Goal: Task Accomplishment & Management: Use online tool/utility

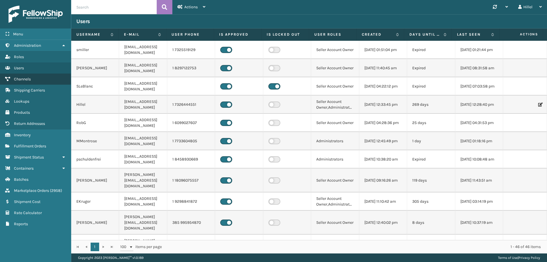
click at [23, 76] on link "Channels" at bounding box center [35, 79] width 71 height 11
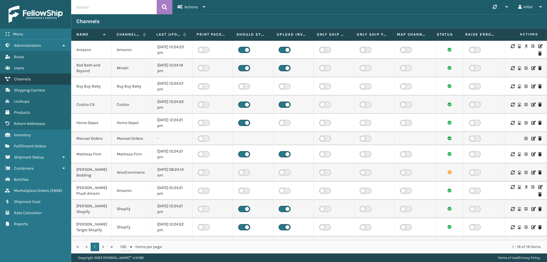
click at [44, 77] on link "Channels" at bounding box center [35, 79] width 71 height 11
click at [538, 45] on icon at bounding box center [539, 46] width 3 height 4
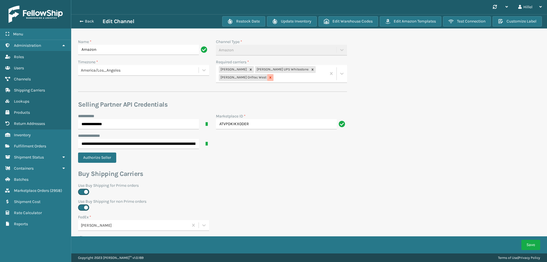
click at [268, 78] on icon at bounding box center [270, 78] width 4 height 4
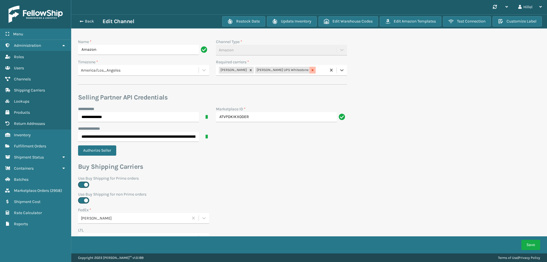
click at [311, 71] on icon at bounding box center [313, 70] width 4 height 4
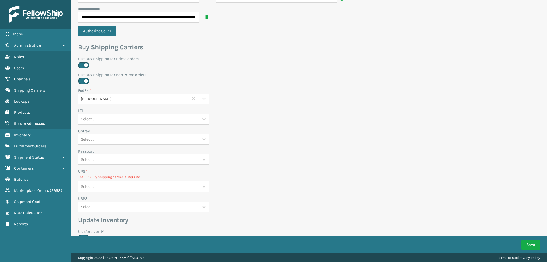
scroll to position [195, 0]
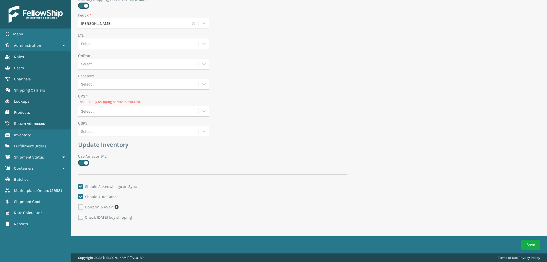
click at [115, 113] on div "Select..." at bounding box center [138, 111] width 121 height 9
click at [119, 125] on div "None" at bounding box center [143, 125] width 131 height 11
click at [125, 68] on div "Select..." at bounding box center [138, 70] width 121 height 9
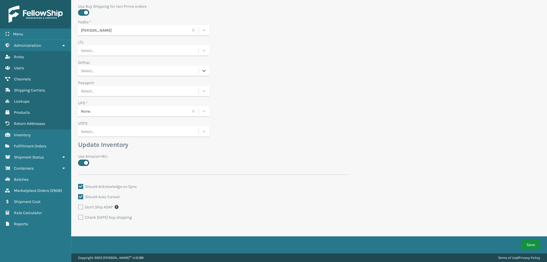
click at [525, 245] on button "Save" at bounding box center [531, 245] width 19 height 10
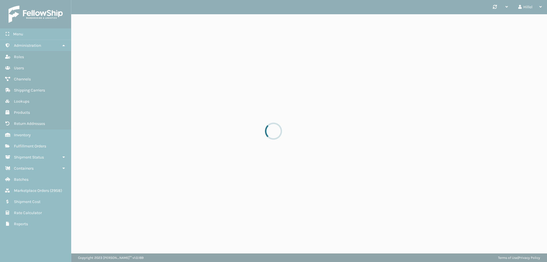
scroll to position [0, 0]
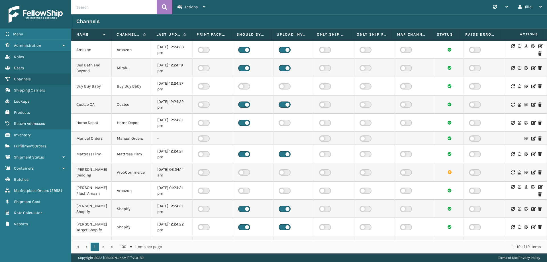
click at [538, 46] on icon at bounding box center [539, 46] width 3 height 4
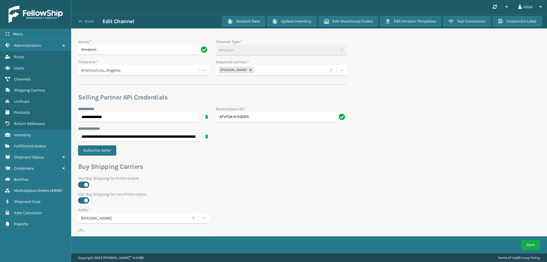
click at [83, 19] on button "Back" at bounding box center [89, 21] width 26 height 5
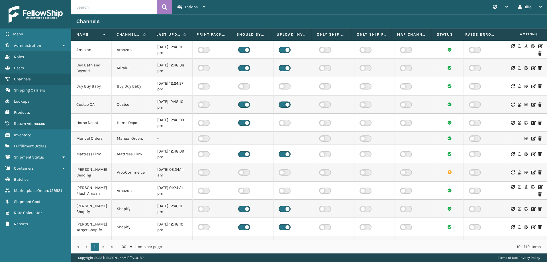
click at [538, 47] on icon at bounding box center [539, 46] width 3 height 4
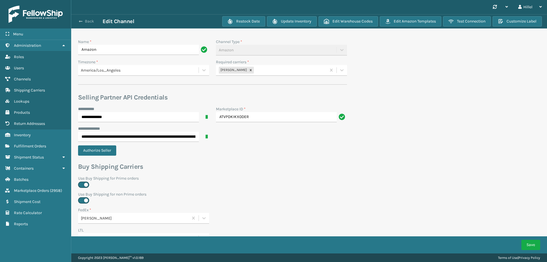
click at [86, 21] on button "Back" at bounding box center [89, 21] width 26 height 5
